Goal: Communication & Community: Participate in discussion

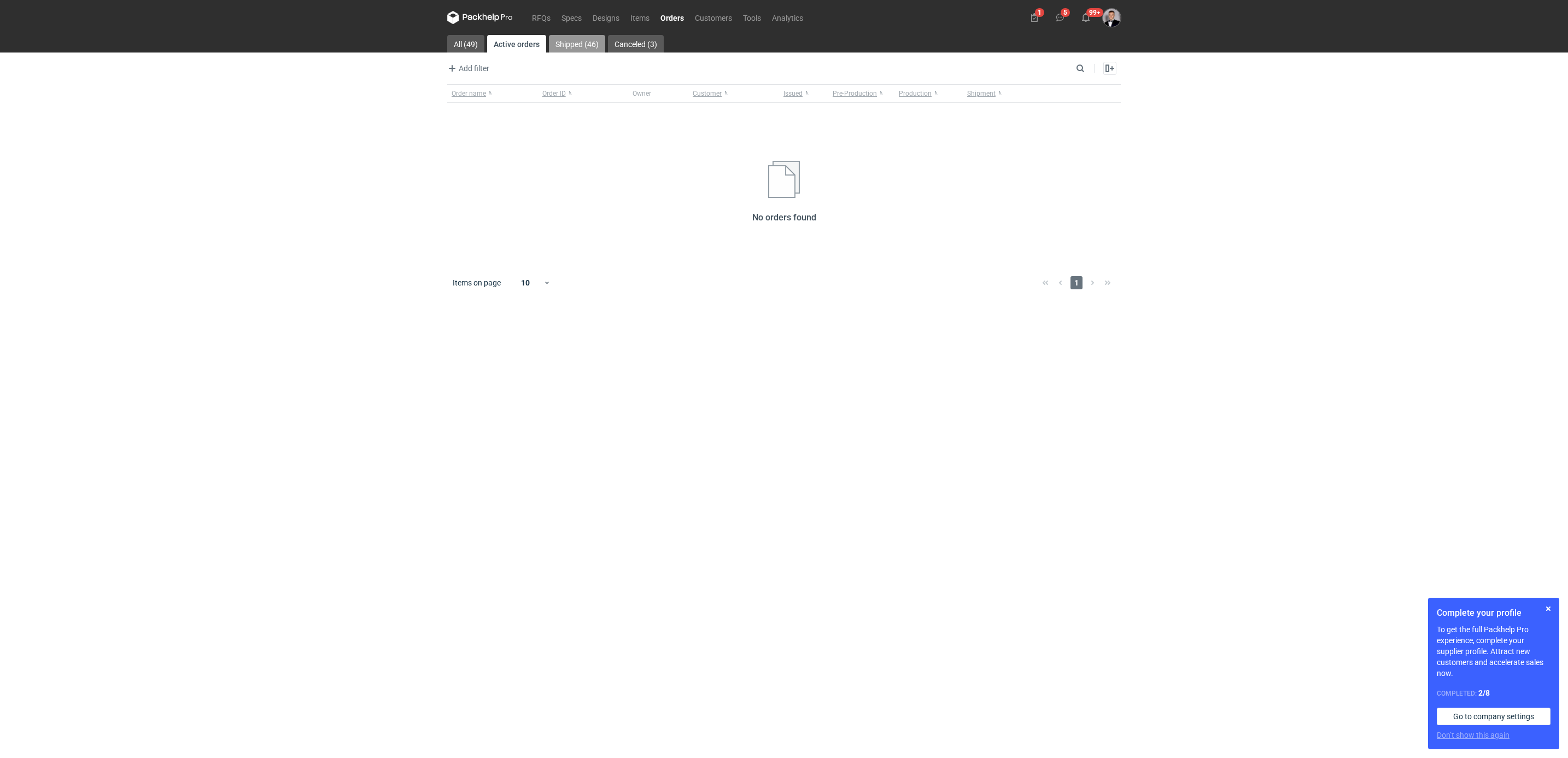
click at [581, 41] on link "Shipped (46)" at bounding box center [577, 43] width 57 height 18
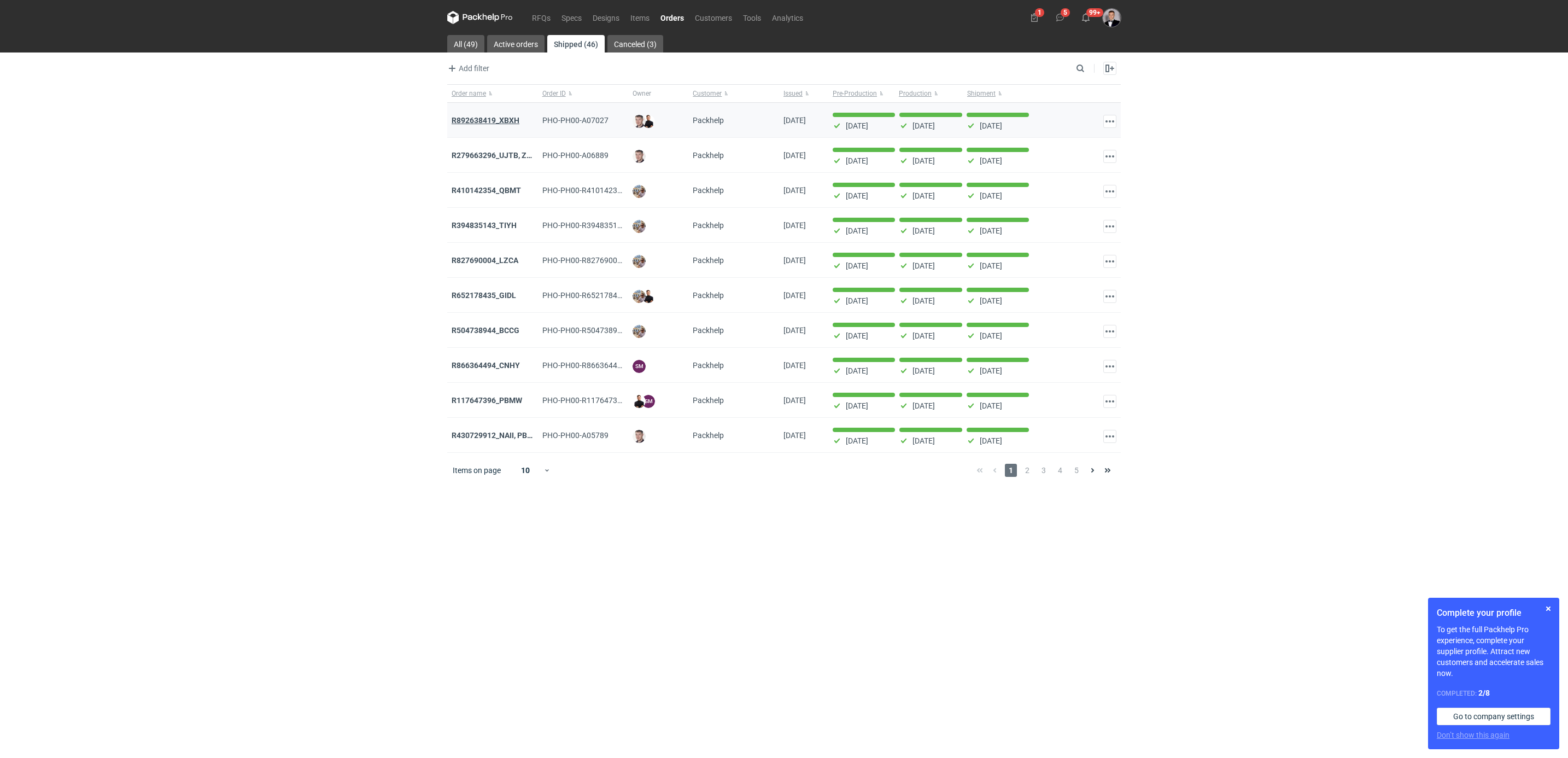
click at [473, 118] on strong "R892638419_XBXH" at bounding box center [485, 120] width 68 height 9
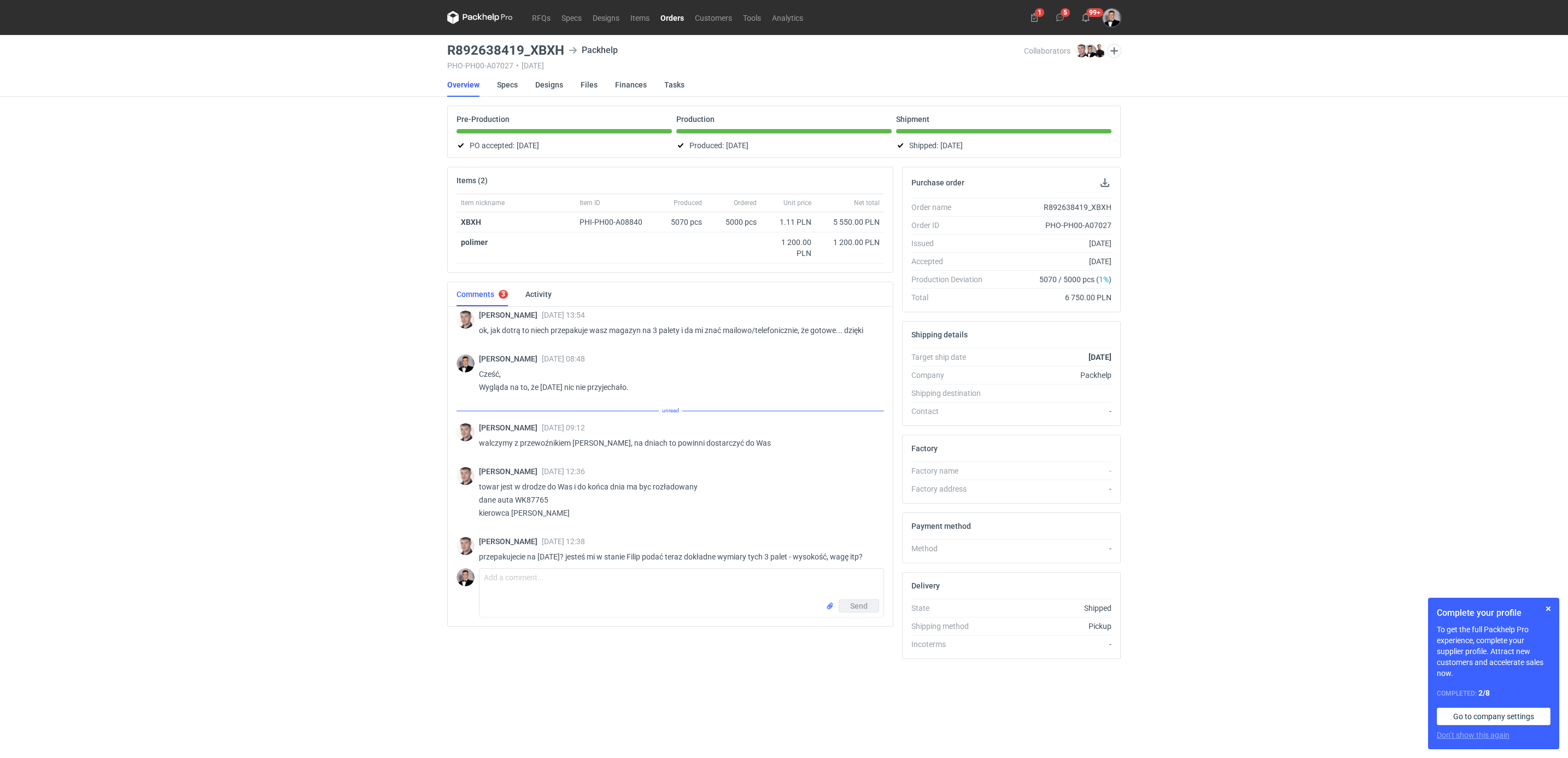
scroll to position [762, 0]
click at [336, 196] on div "RFQs Specs Designs Items Orders Customers Tools Analytics 1 5 99+ [PERSON_NAME]…" at bounding box center [784, 379] width 1568 height 758
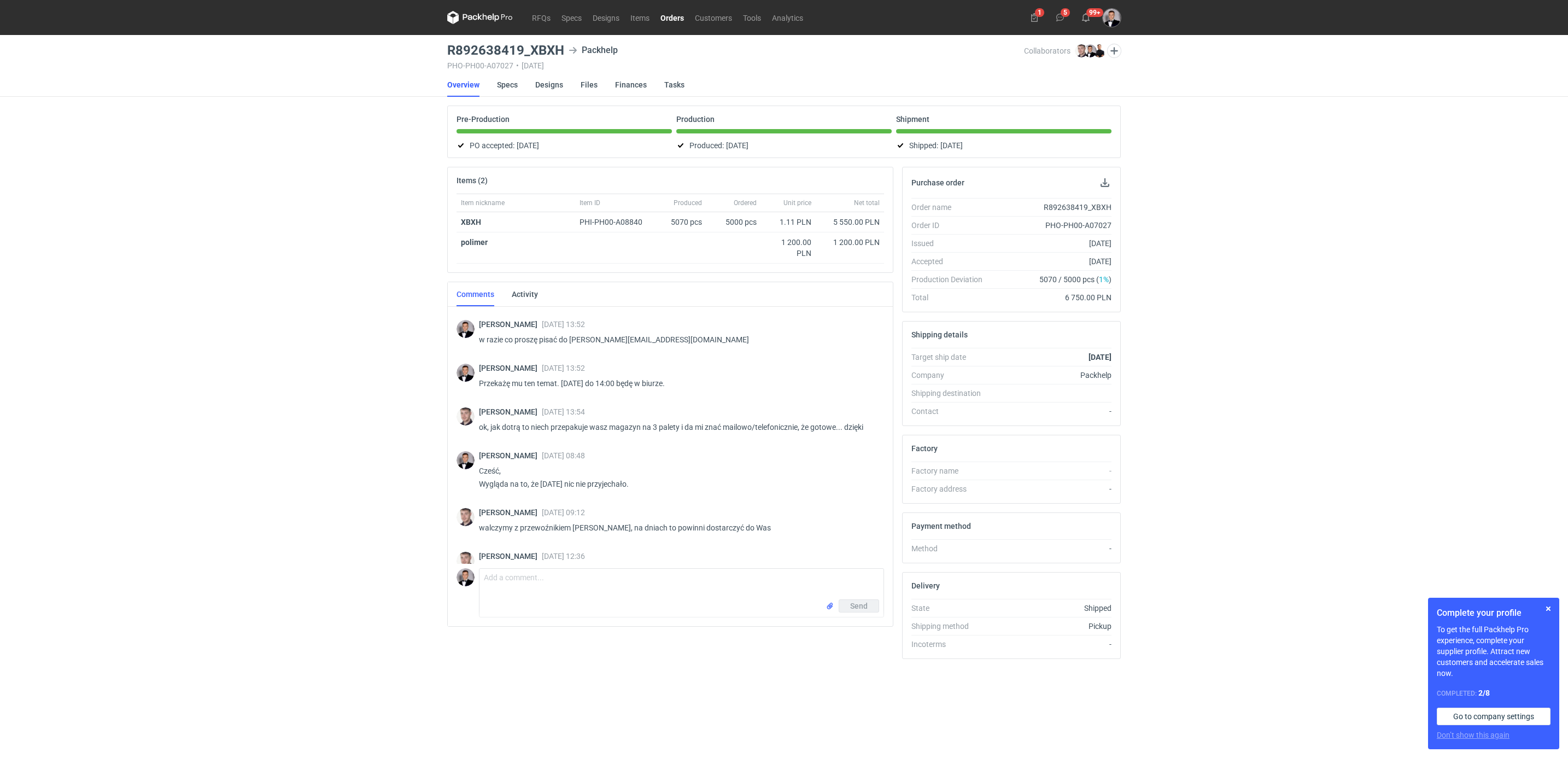
scroll to position [1814, 0]
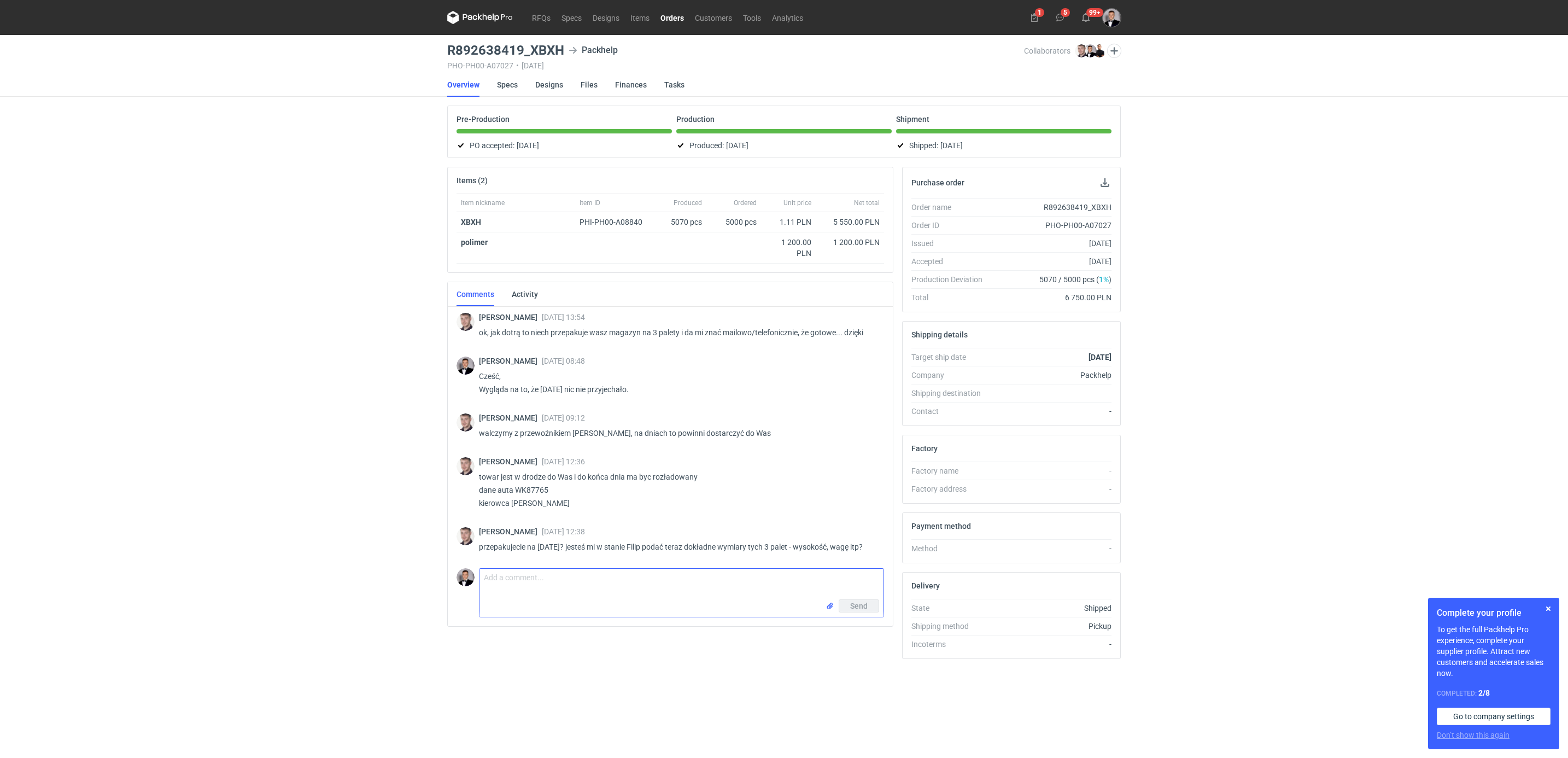
click at [566, 573] on textarea "Comment message" at bounding box center [682, 584] width 404 height 30
click at [573, 594] on textarea "Ciężko powiedzieć jeszcze, bo będziemy kombinować z ułożeniem z pewnością. Nie …" at bounding box center [682, 584] width 404 height 30
click at [765, 596] on textarea "Ciężko powiedzieć jeszcze, bo będziemy kombinować z ułożeniem z pewnością. Nie …" at bounding box center [682, 584] width 404 height 30
click at [756, 581] on textarea "Ciężko powiedzieć jeszcze, bo będziemy kombinować z ułożeniem z pewnością. Nie …" at bounding box center [682, 584] width 404 height 30
click at [797, 584] on textarea "Ciężko powiedzieć jeszcze, bo będziemy kombinować z ułożeniem z pewnością. Pewn…" at bounding box center [682, 584] width 404 height 30
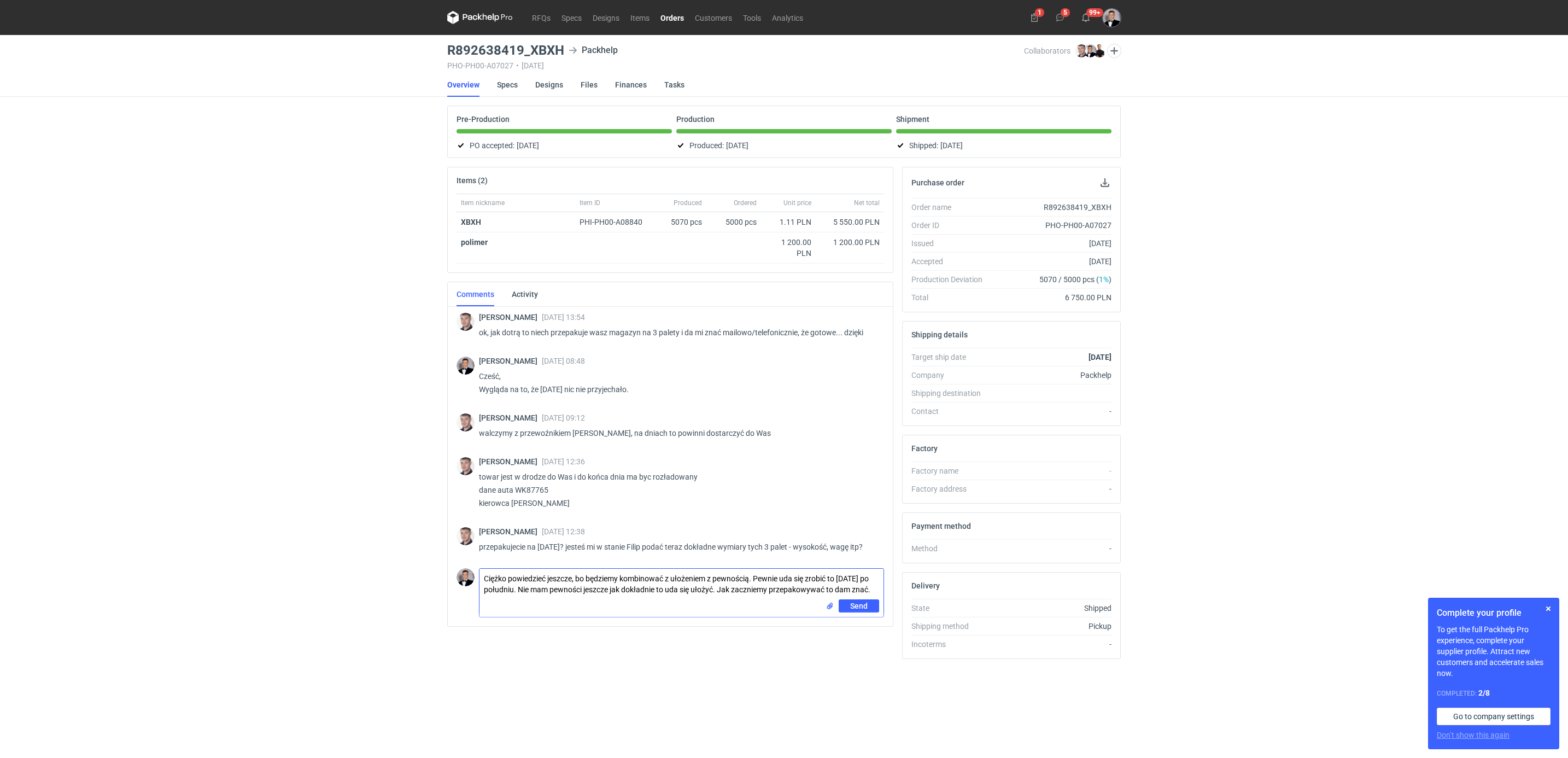
click at [870, 592] on textarea "Ciężko powiedzieć jeszcze, bo będziemy kombinować z ułożeniem z pewnością. Pewn…" at bounding box center [682, 584] width 404 height 30
type textarea "Ciężko powiedzieć jeszcze, bo będziemy kombinować z ułożeniem z pewnością. Pewn…"
click at [860, 612] on span "Send" at bounding box center [859, 613] width 18 height 8
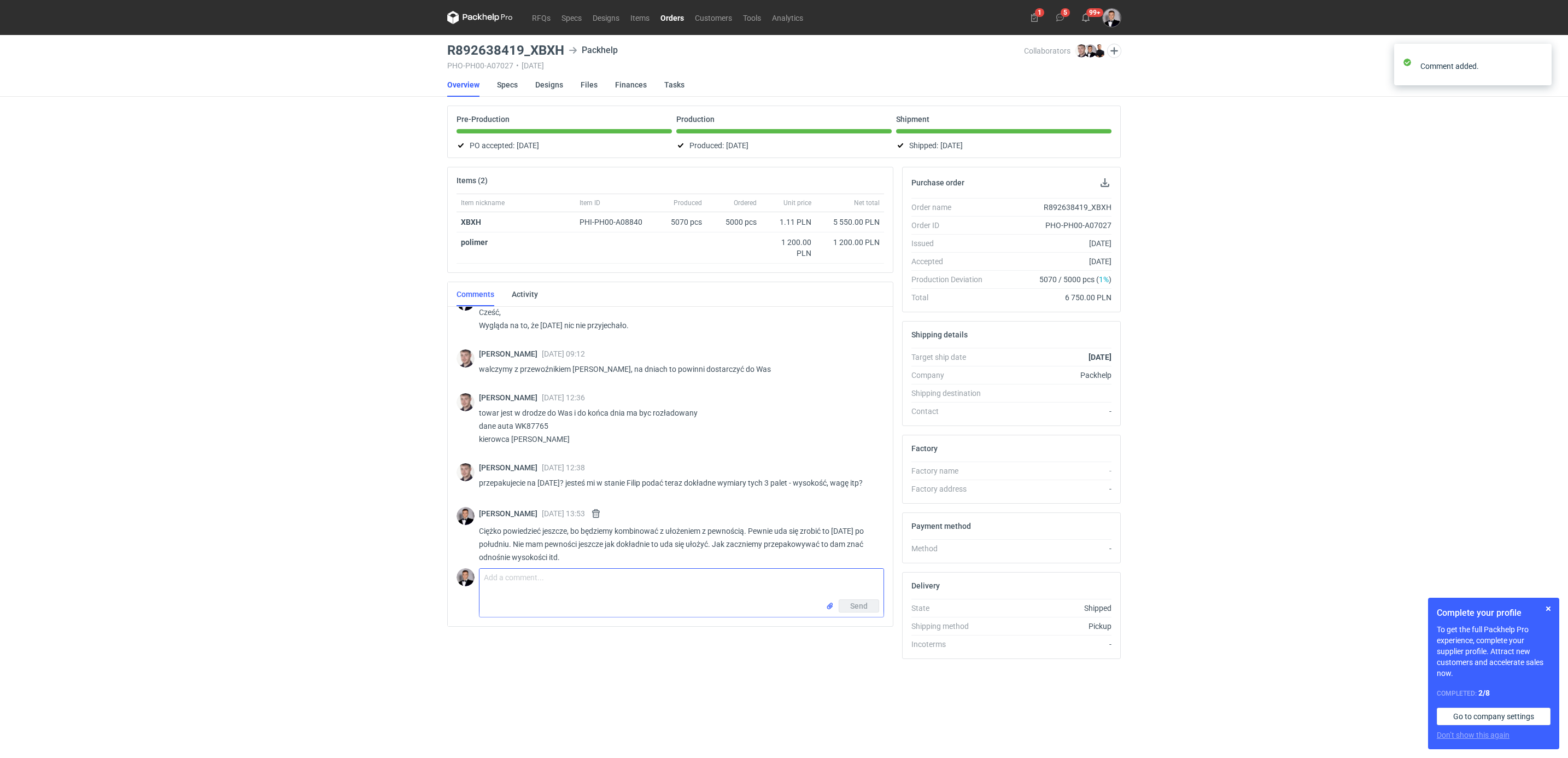
scroll to position [1889, 0]
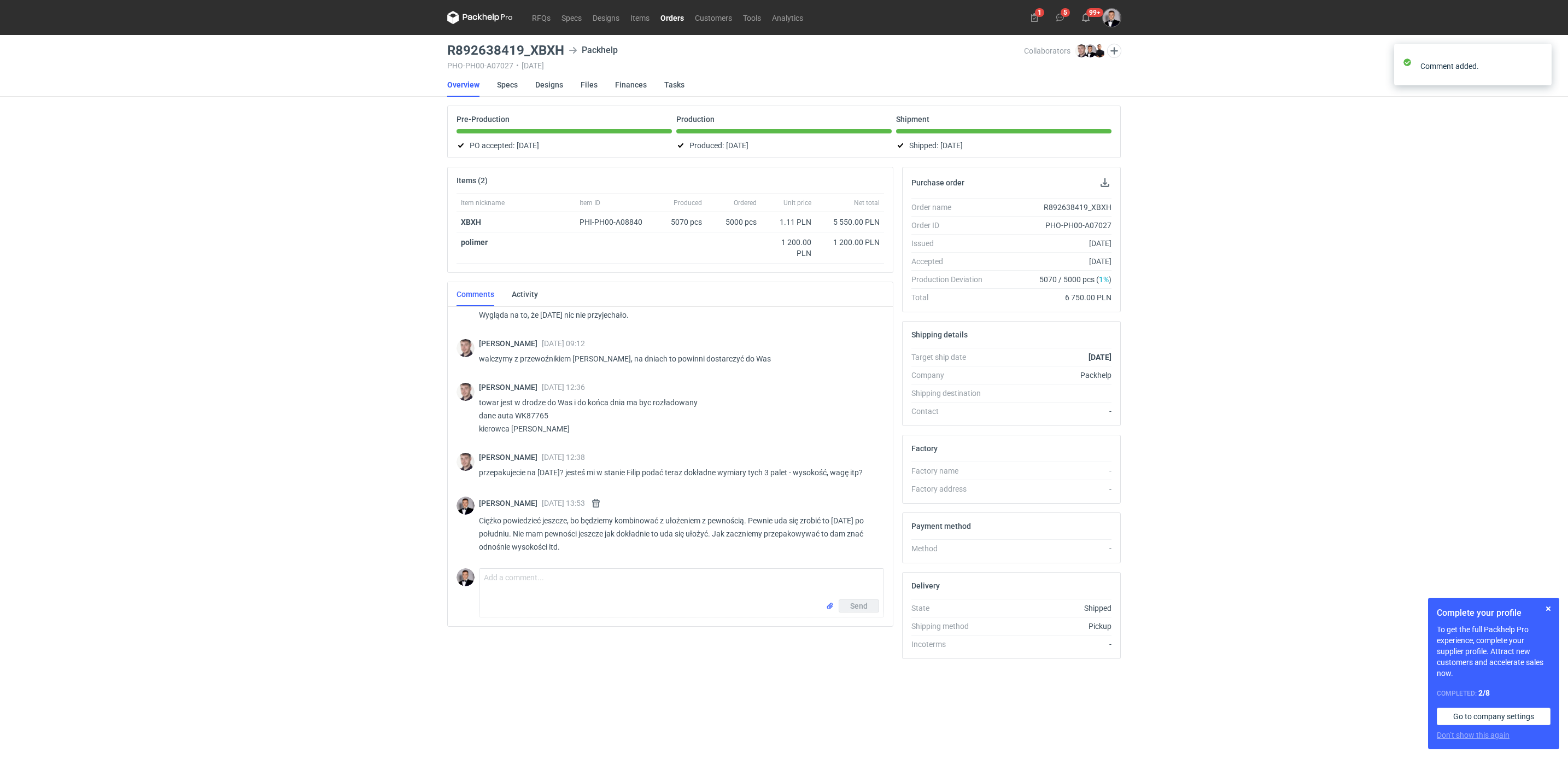
click at [331, 457] on div "RFQs Specs Designs Items Orders Customers Tools Analytics 1 5 99+ [PERSON_NAME]…" at bounding box center [784, 379] width 1568 height 758
